Goal: Find specific page/section: Find specific page/section

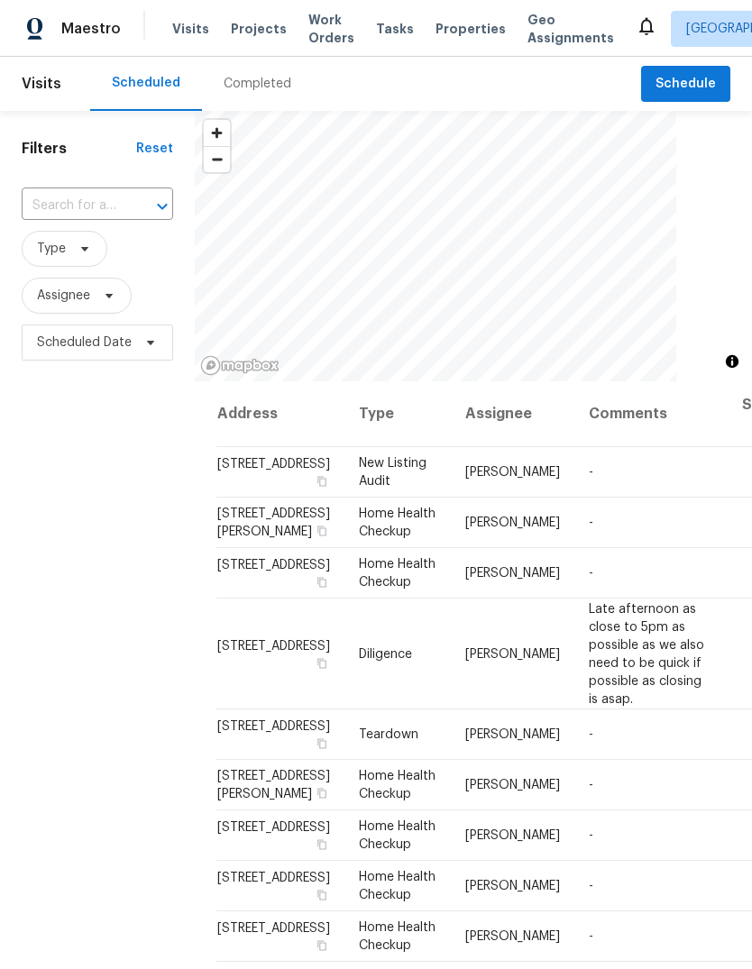
click at [253, 34] on span "Projects" at bounding box center [259, 29] width 56 height 18
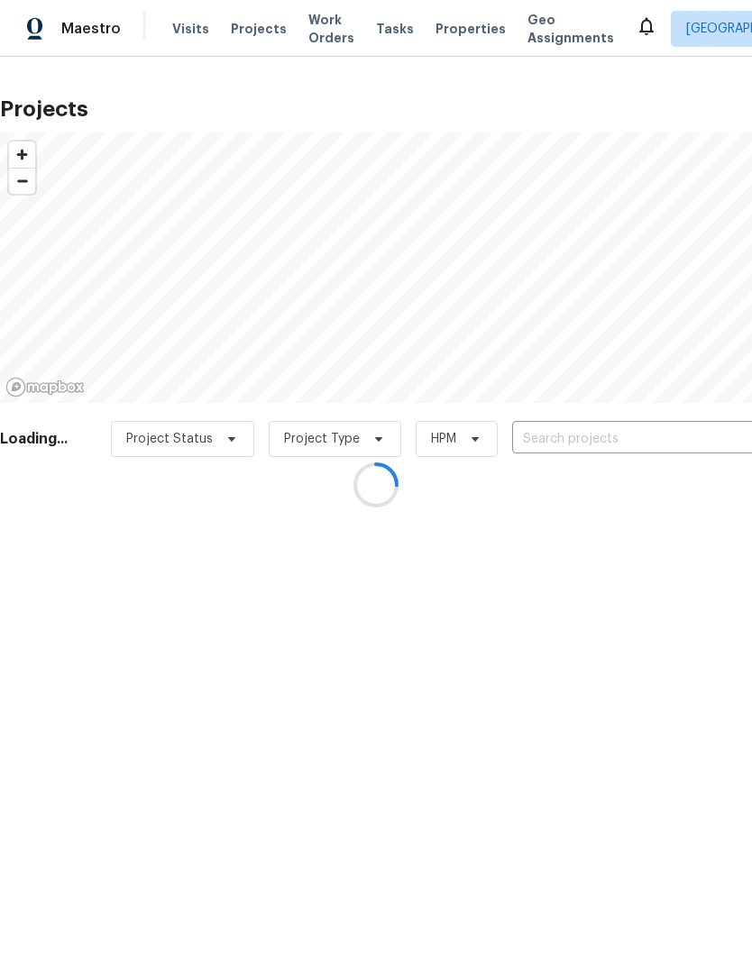
click at [596, 438] on div at bounding box center [376, 484] width 752 height 969
click at [576, 445] on div at bounding box center [376, 484] width 752 height 969
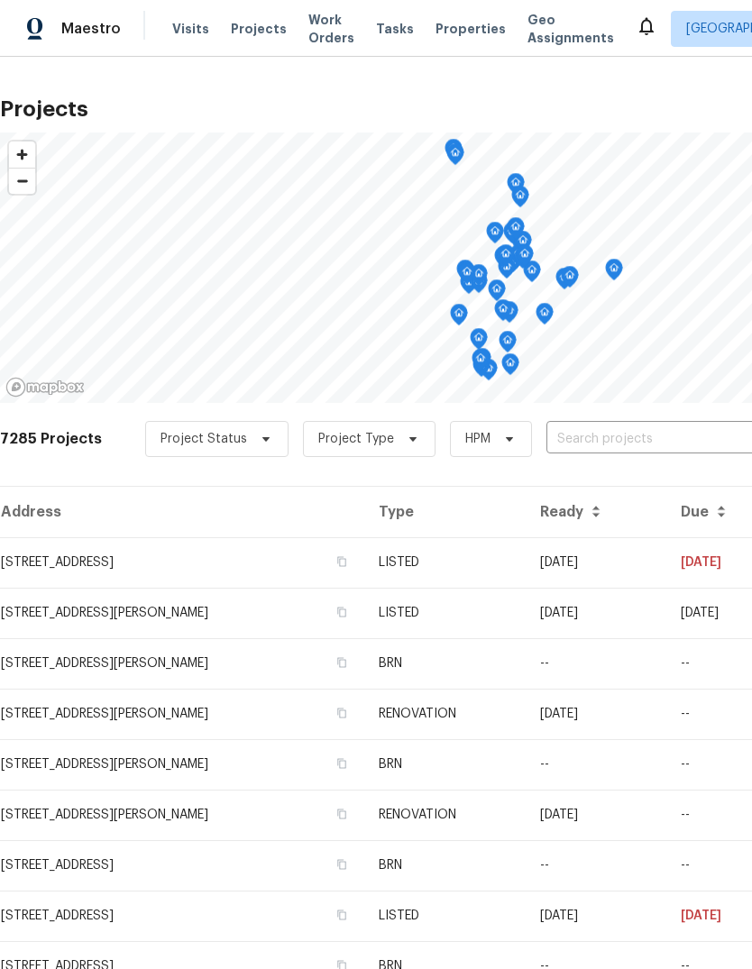
click at [593, 442] on input "text" at bounding box center [649, 439] width 206 height 28
type input "4034"
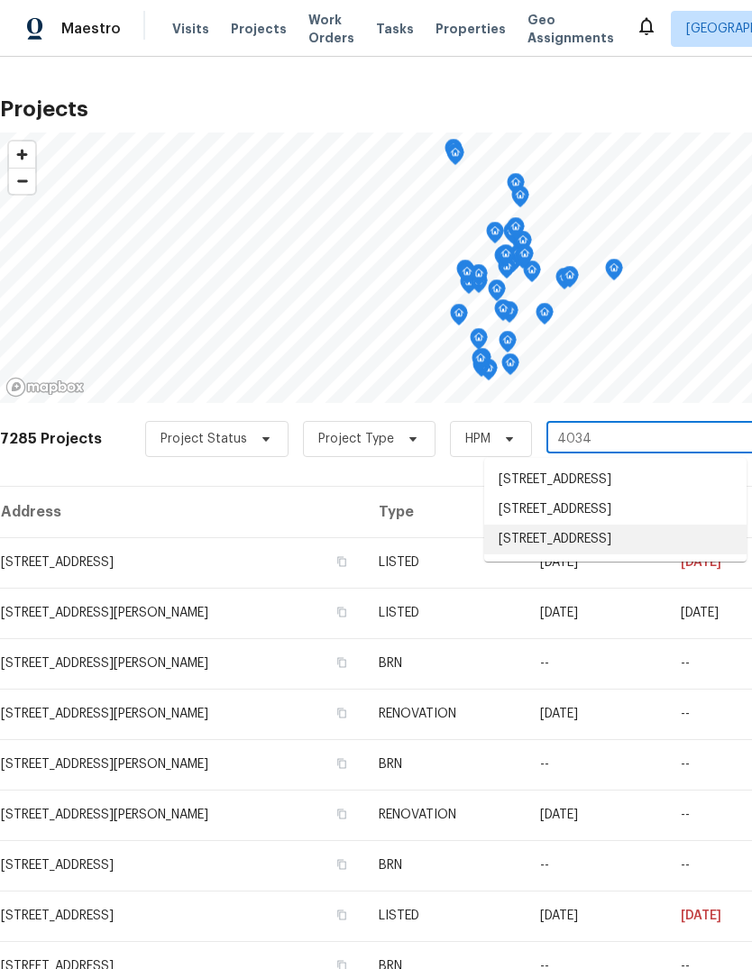
click at [619, 554] on li "4034 Beaver Creek Ct, Antelope, CA 95843" at bounding box center [615, 539] width 262 height 30
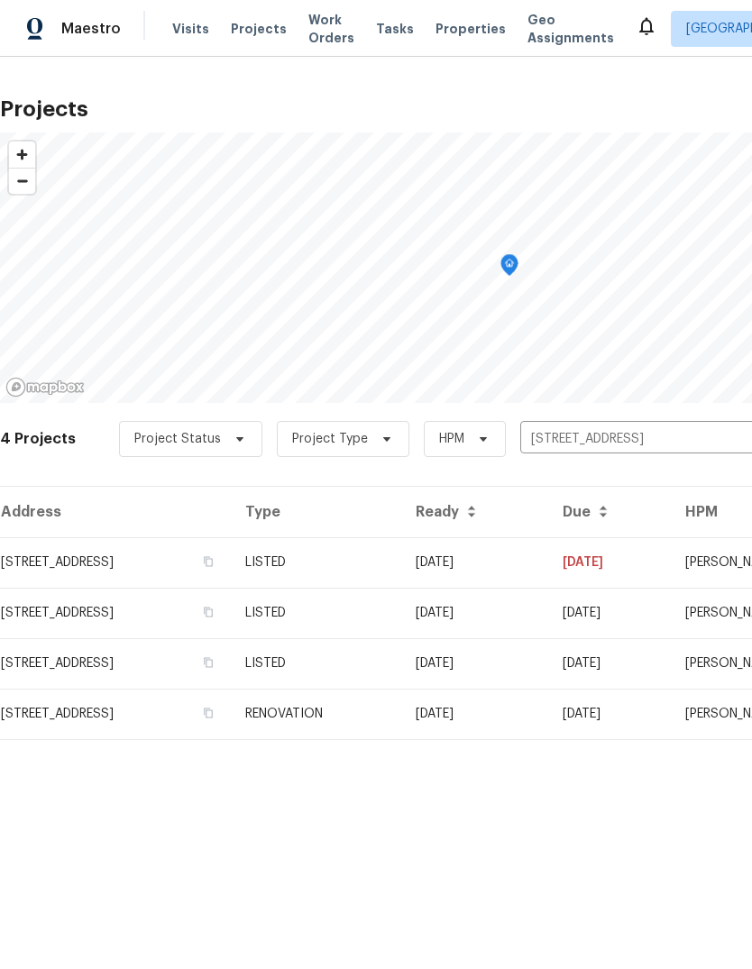
click at [75, 575] on td "4034 Beaver Creek Ct, Antelope, CA 95843" at bounding box center [115, 562] width 231 height 50
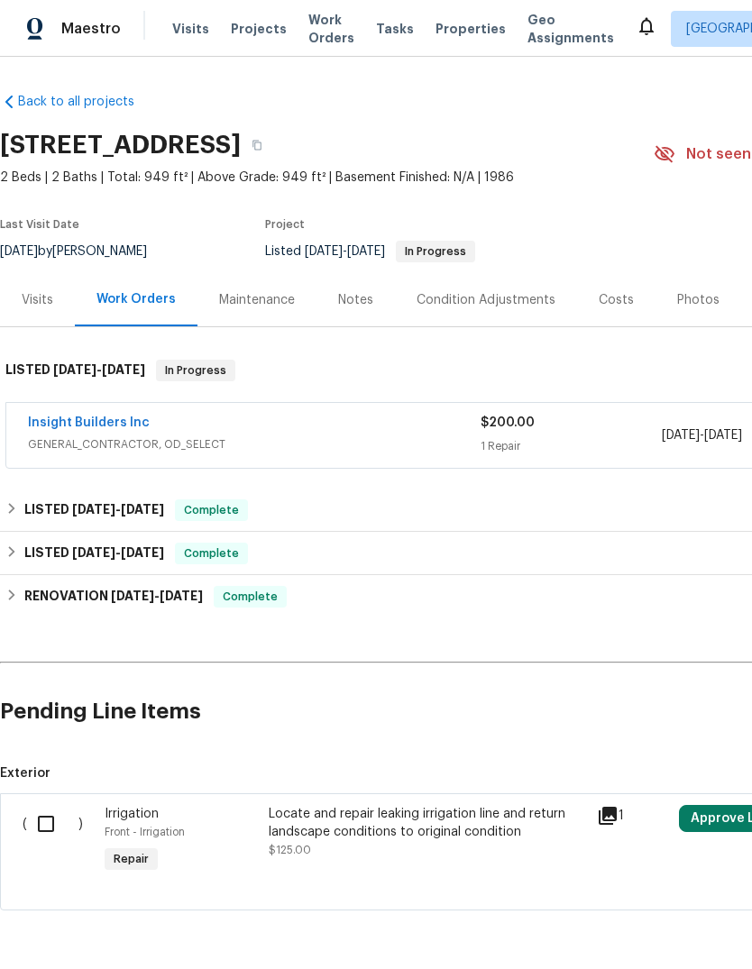
click at [78, 426] on link "Insight Builders Inc" at bounding box center [89, 422] width 122 height 13
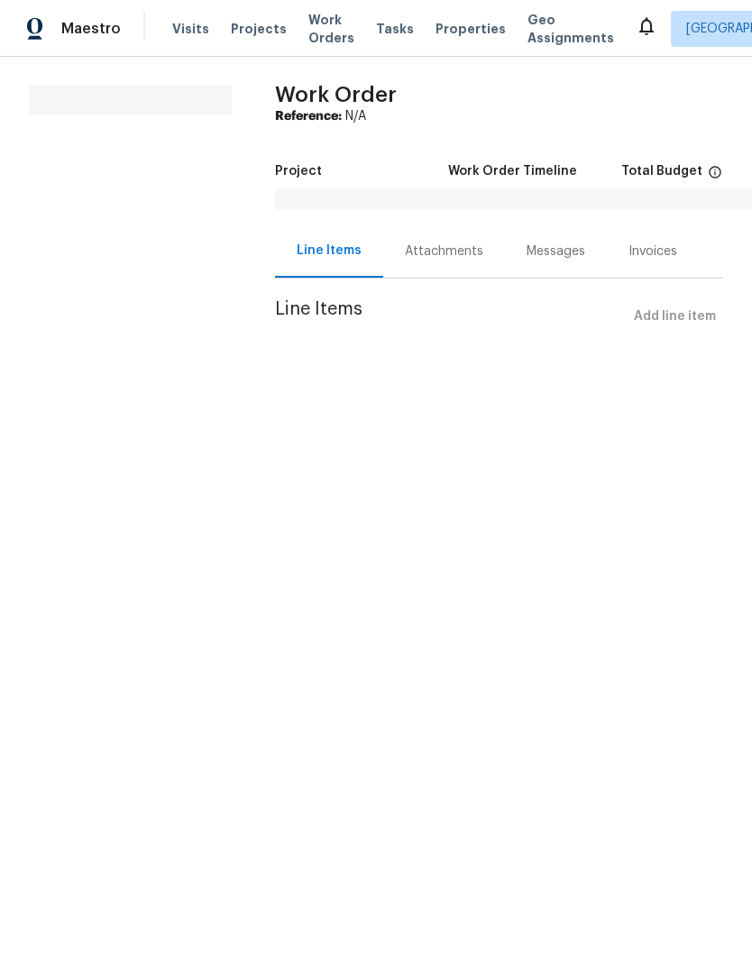
click at [260, 27] on span "Projects" at bounding box center [259, 29] width 56 height 18
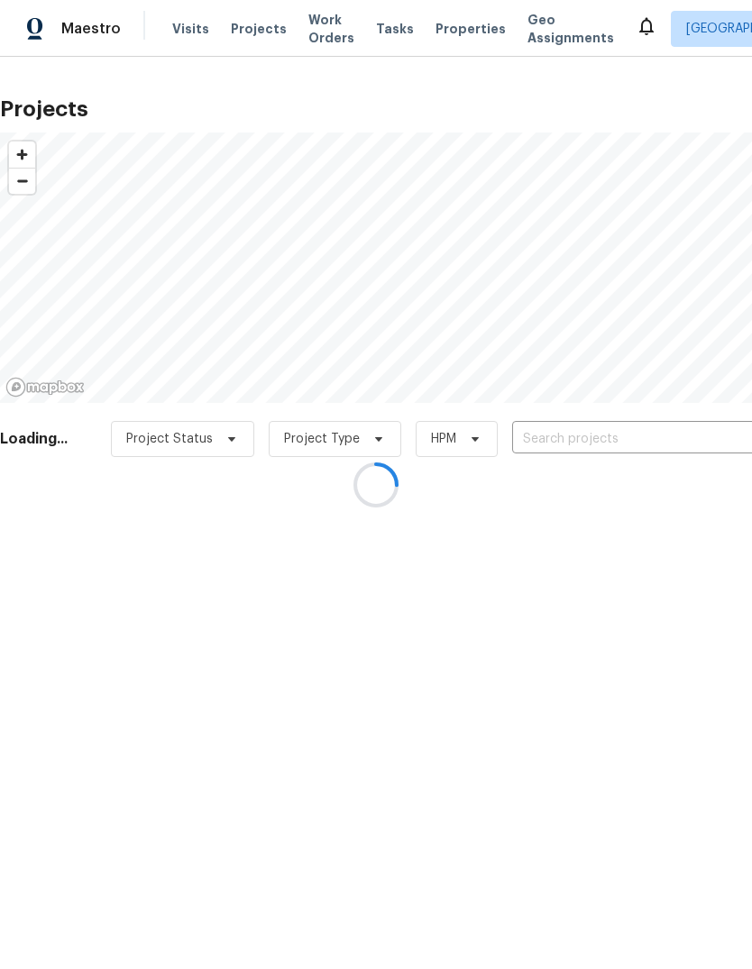
click at [600, 438] on div at bounding box center [376, 484] width 752 height 969
click at [619, 442] on div at bounding box center [376, 484] width 752 height 969
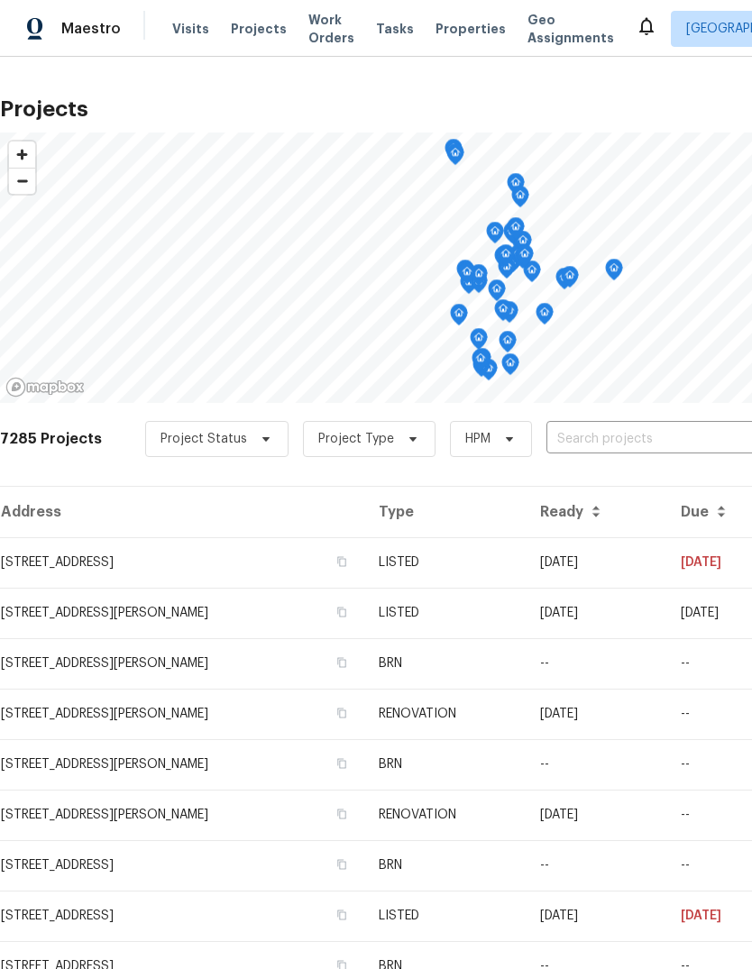
click at [612, 444] on input "text" at bounding box center [649, 439] width 206 height 28
type input "4034"
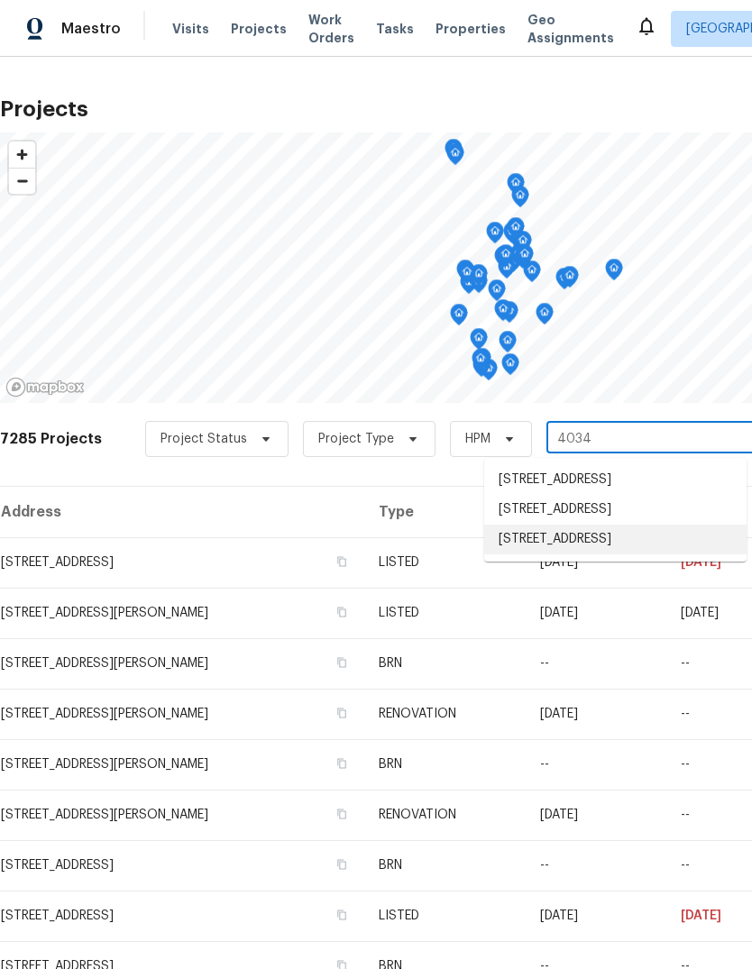
click at [636, 554] on li "4034 Beaver Creek Ct, Antelope, CA 95843" at bounding box center [615, 539] width 262 height 30
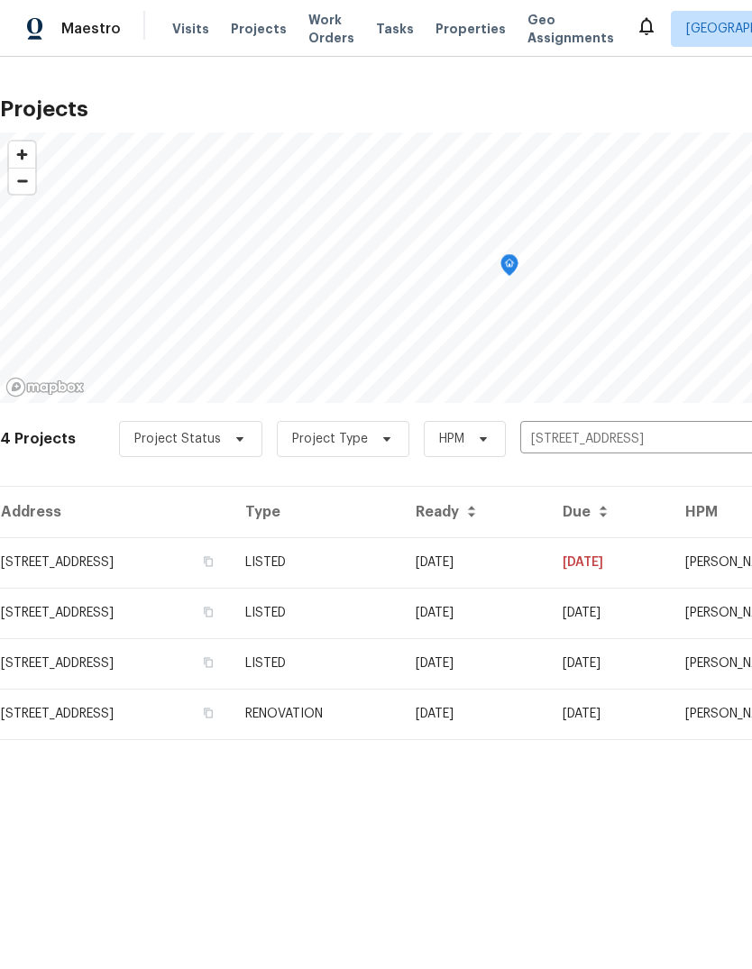
click at [47, 556] on td "4034 Beaver Creek Ct, Antelope, CA 95843" at bounding box center [115, 562] width 231 height 50
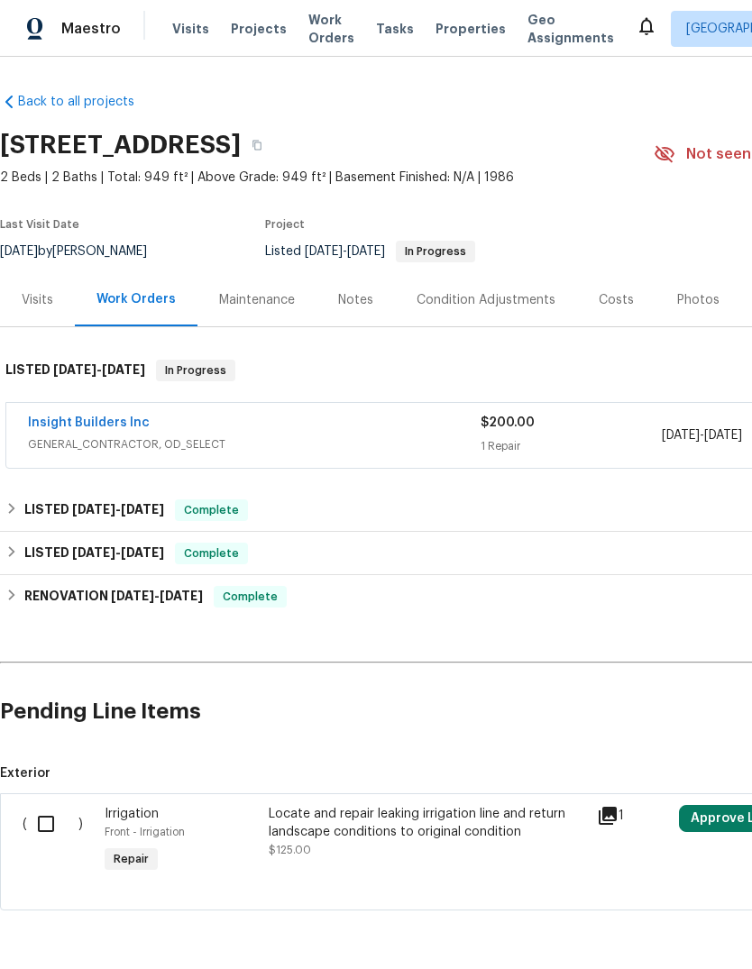
click at [76, 450] on span "GENERAL_CONTRACTOR, OD_SELECT" at bounding box center [254, 444] width 452 height 18
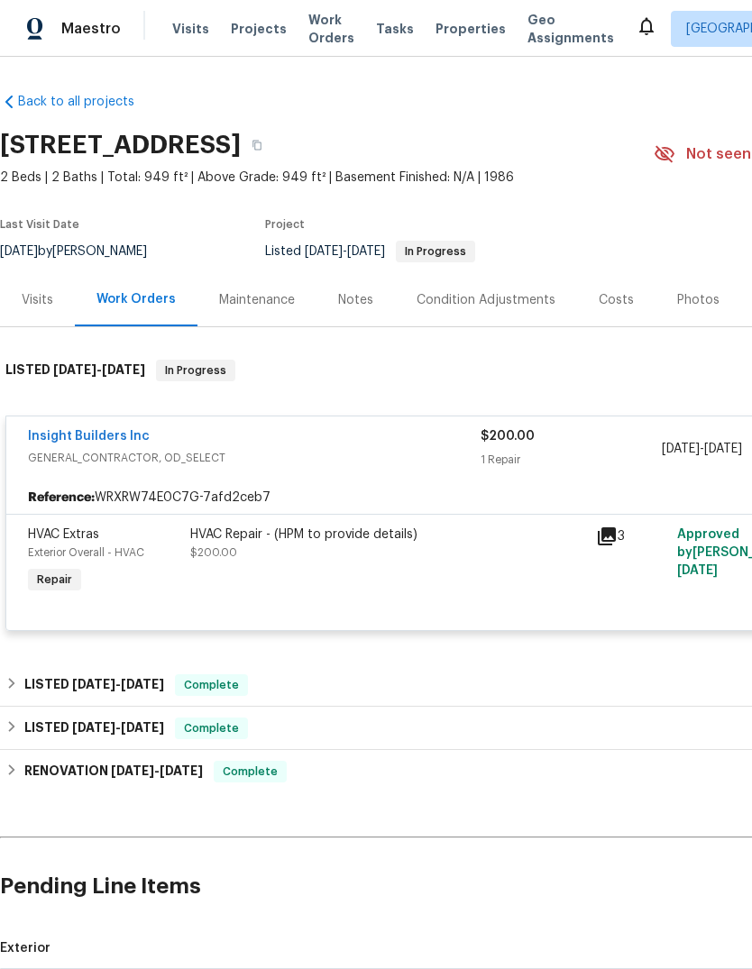
click at [55, 442] on link "Insight Builders Inc" at bounding box center [89, 436] width 122 height 13
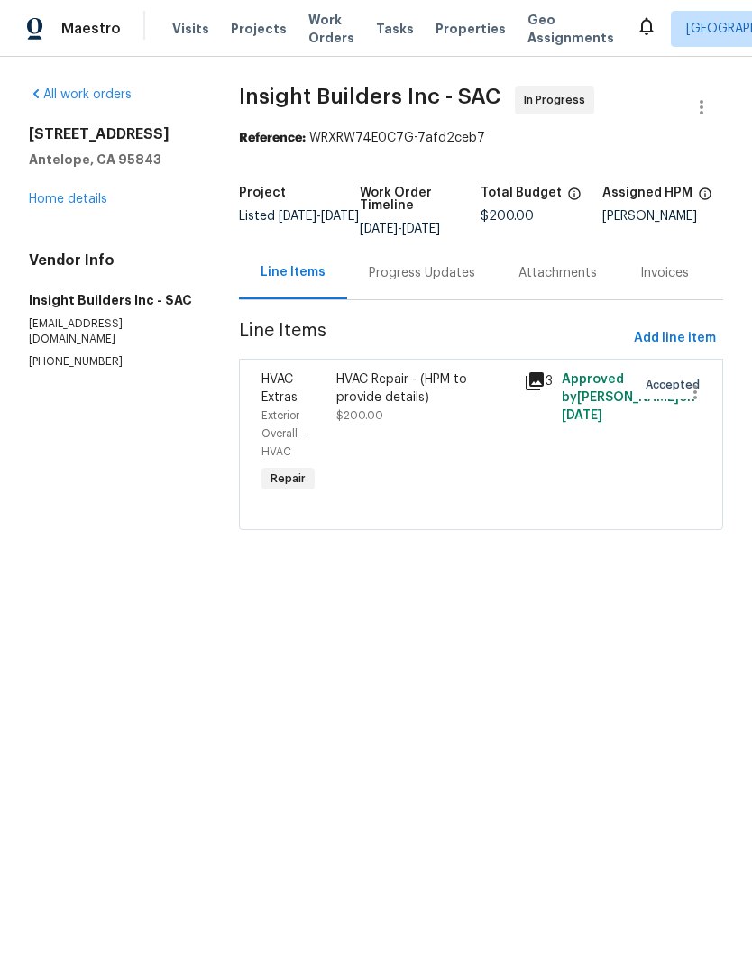
click at [420, 397] on div "HVAC Repair - (HPM to provide details)" at bounding box center [424, 388] width 177 height 36
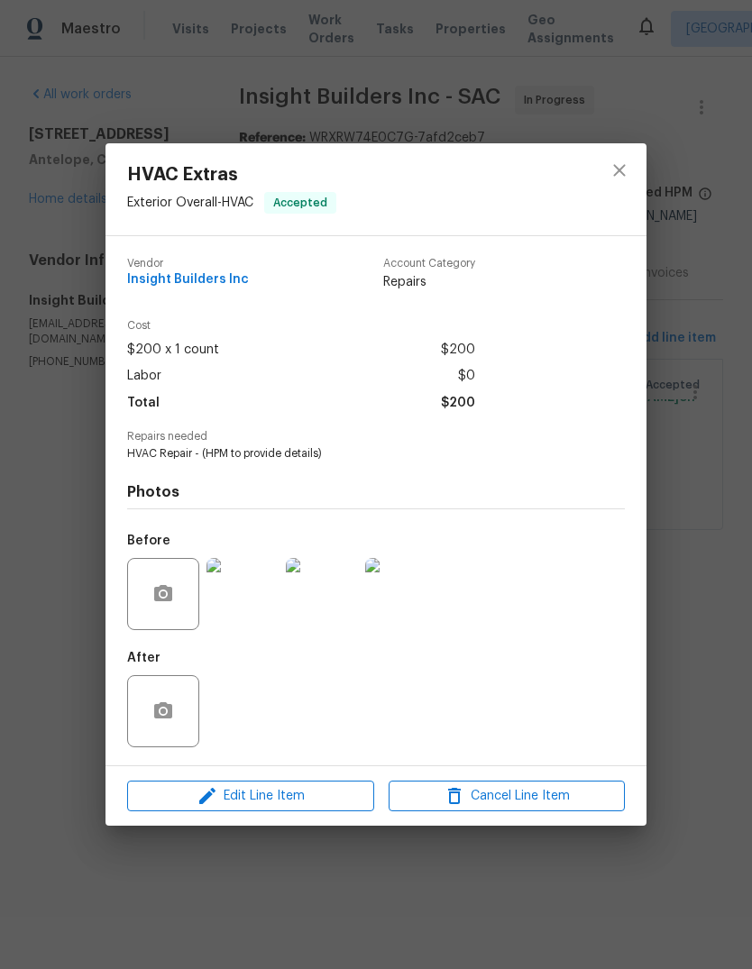
click at [710, 734] on div "HVAC Extras Exterior Overall - HVAC Accepted Vendor Insight Builders Inc Accoun…" at bounding box center [376, 484] width 752 height 969
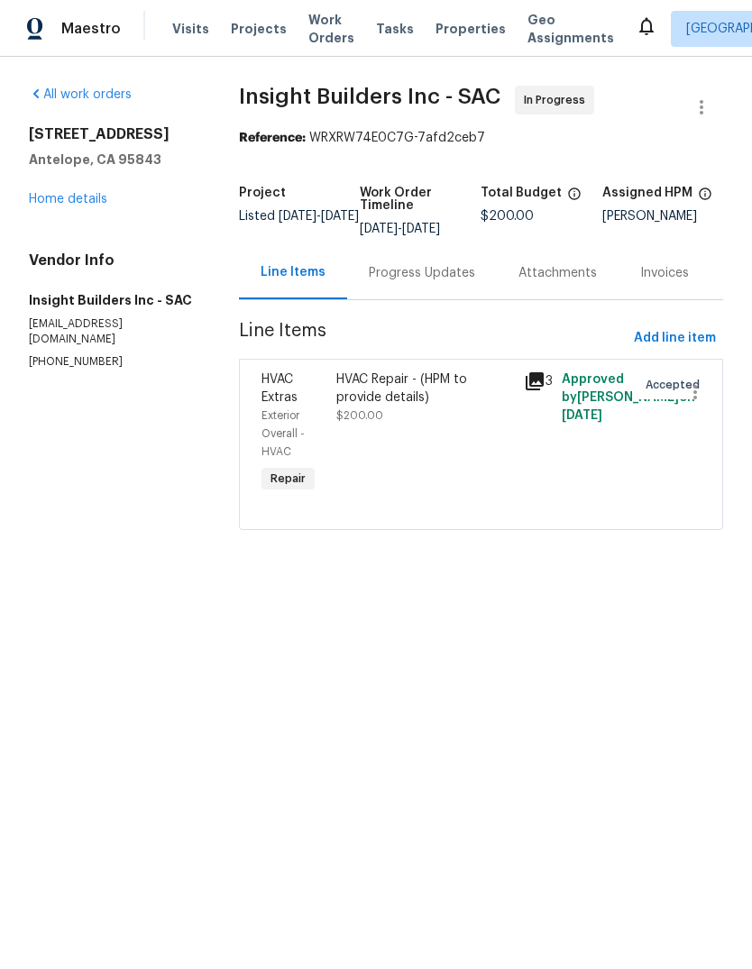
click at [415, 387] on div "HVAC Repair - (HPM to provide details)" at bounding box center [424, 388] width 177 height 36
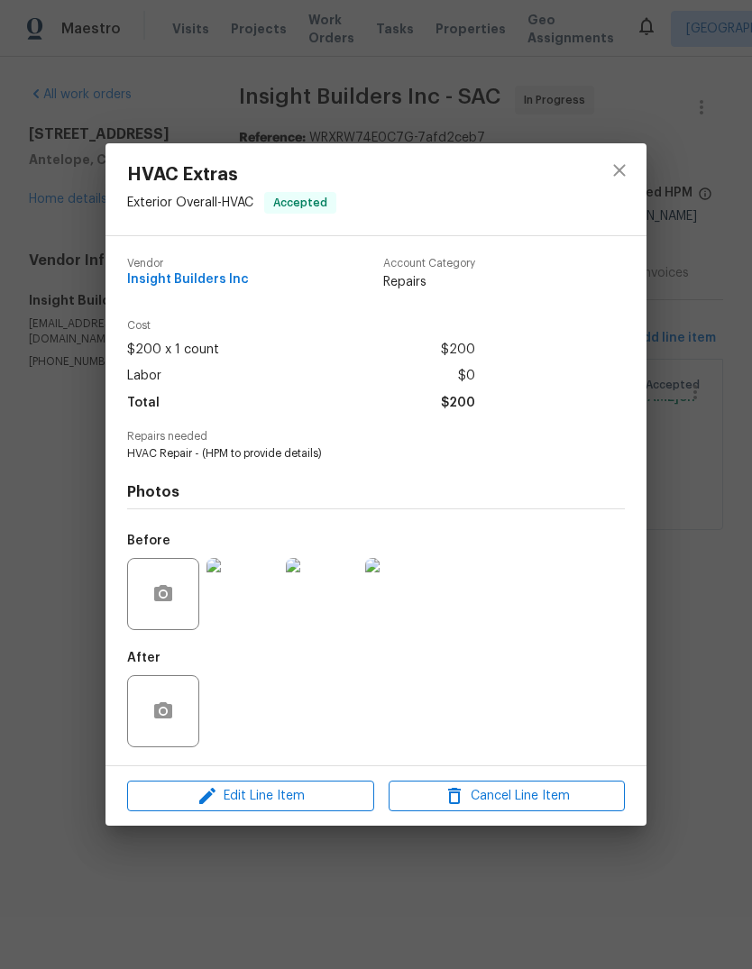
click at [254, 594] on img at bounding box center [242, 594] width 72 height 72
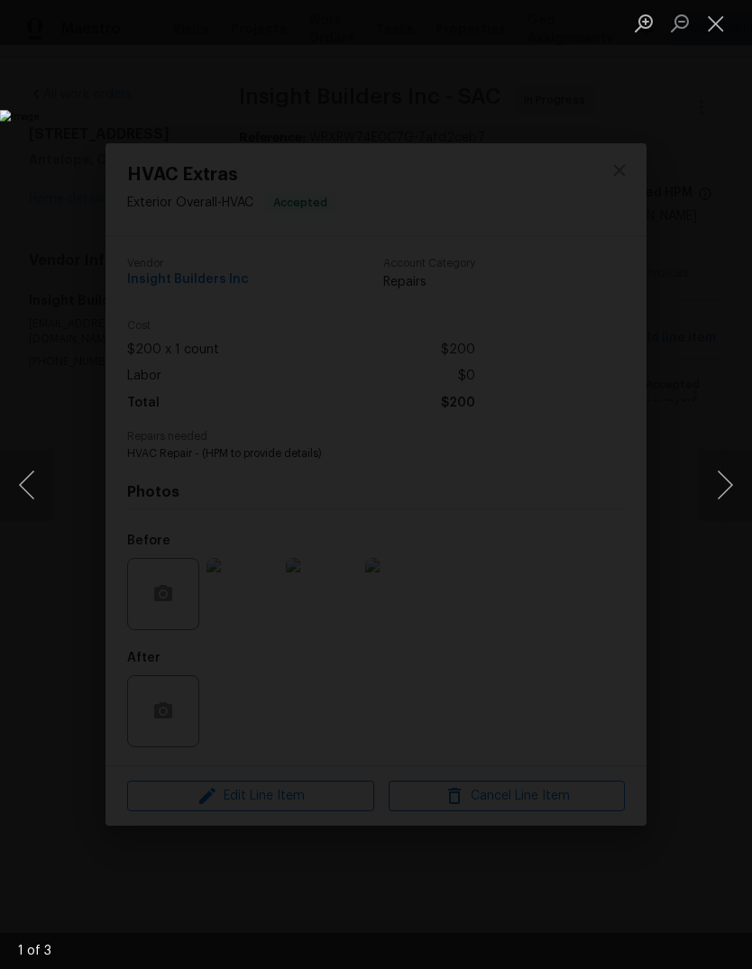
click at [728, 488] on button "Next image" at bounding box center [724, 485] width 54 height 72
click at [718, 499] on button "Next image" at bounding box center [724, 485] width 54 height 72
click at [712, 22] on button "Close lightbox" at bounding box center [715, 23] width 36 height 32
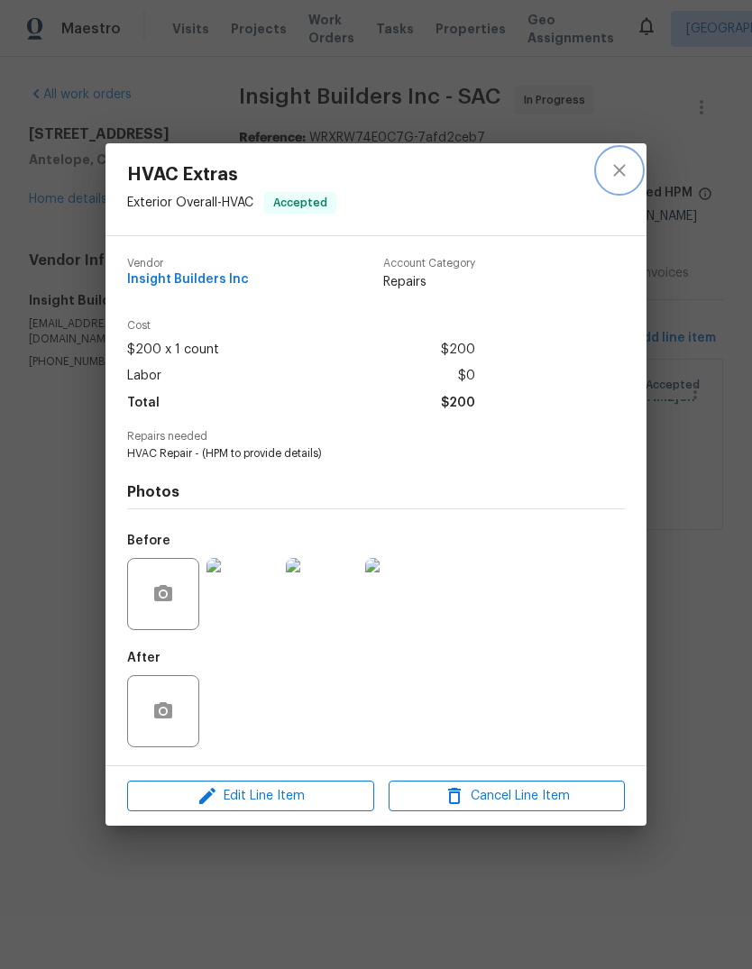
click at [623, 173] on icon "close" at bounding box center [619, 171] width 22 height 22
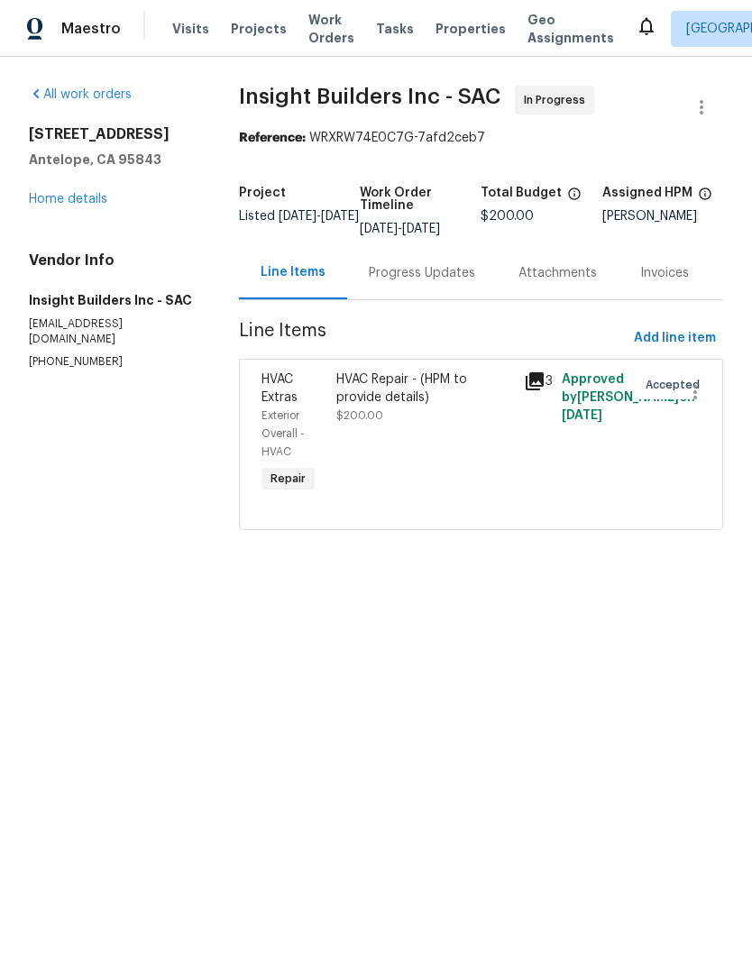
click at [344, 411] on span "$200.00" at bounding box center [359, 415] width 47 height 11
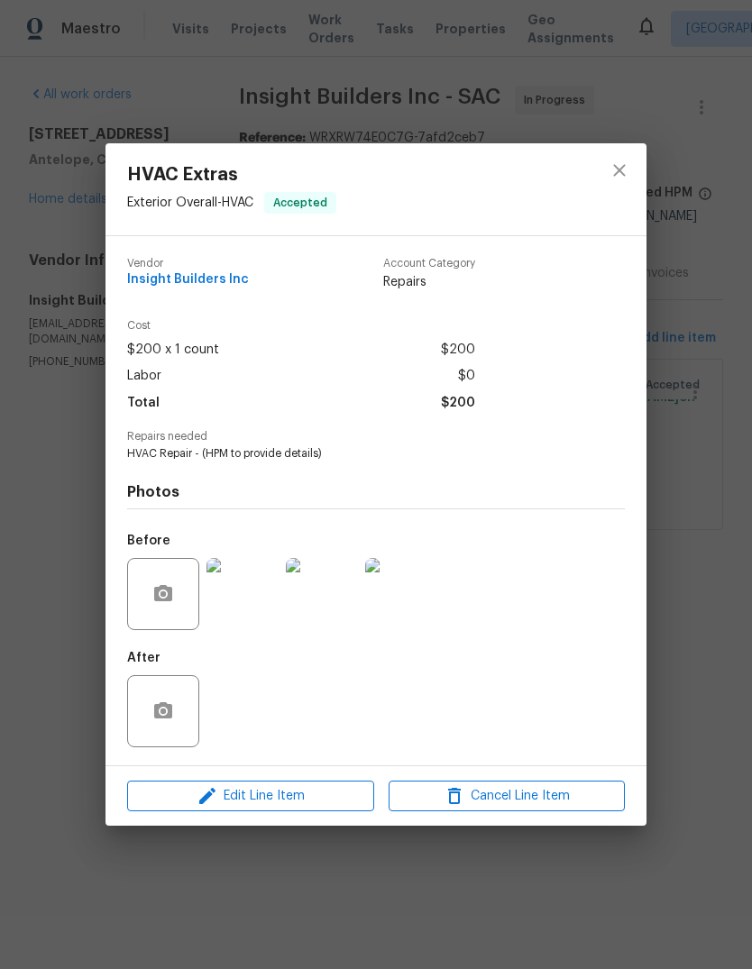
click at [702, 608] on div "HVAC Extras Exterior Overall - HVAC Accepted Vendor Insight Builders Inc Accoun…" at bounding box center [376, 484] width 752 height 969
